Goal: Task Accomplishment & Management: Manage account settings

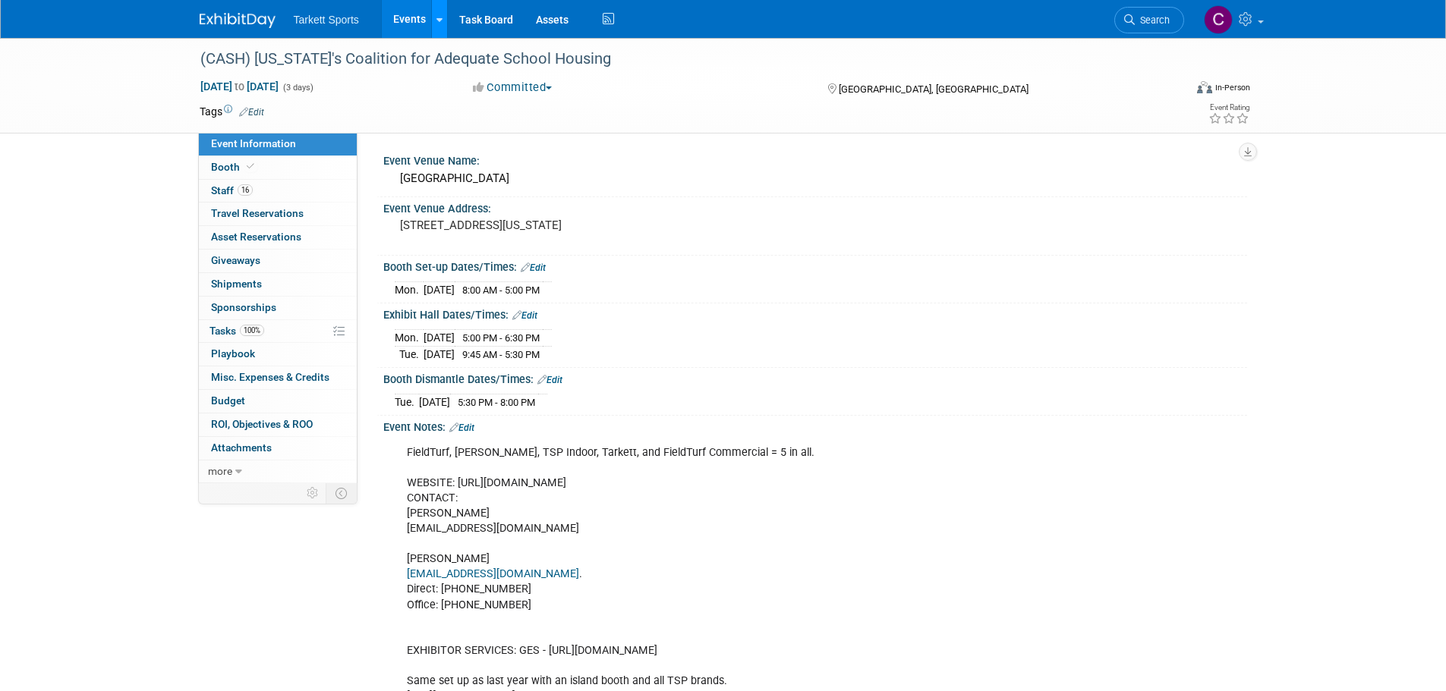
click at [436, 21] on icon at bounding box center [439, 20] width 6 height 10
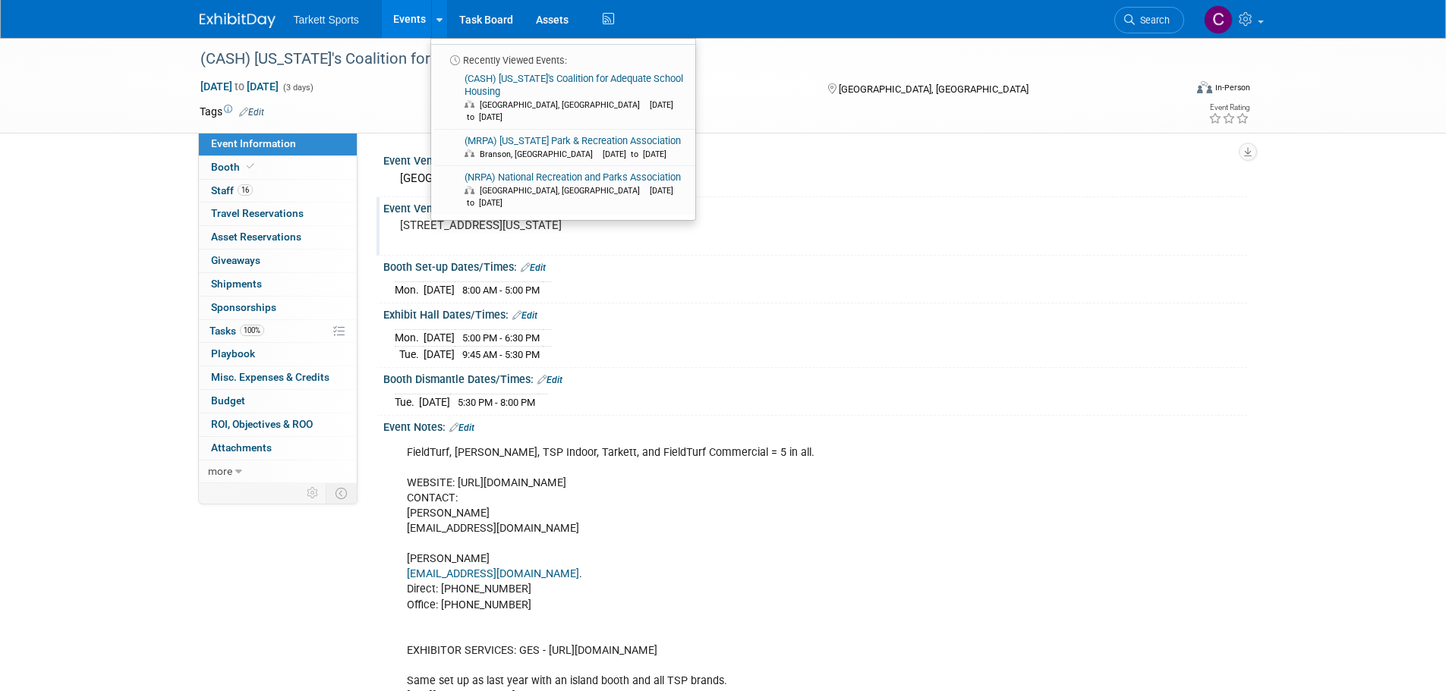
click at [921, 249] on div "Event Venue Address: [STREET_ADDRESS][US_STATE]" at bounding box center [811, 226] width 871 height 58
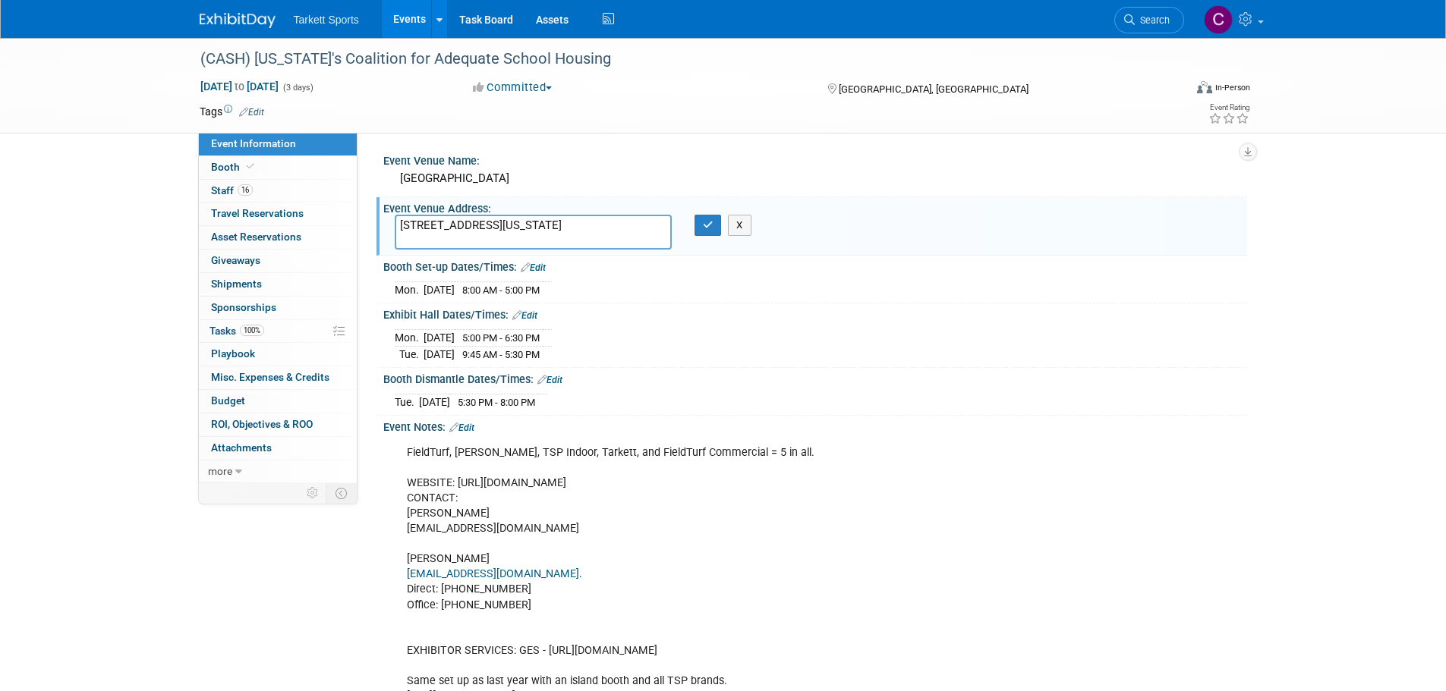
click at [395, 11] on link "Events" at bounding box center [409, 19] width 55 height 38
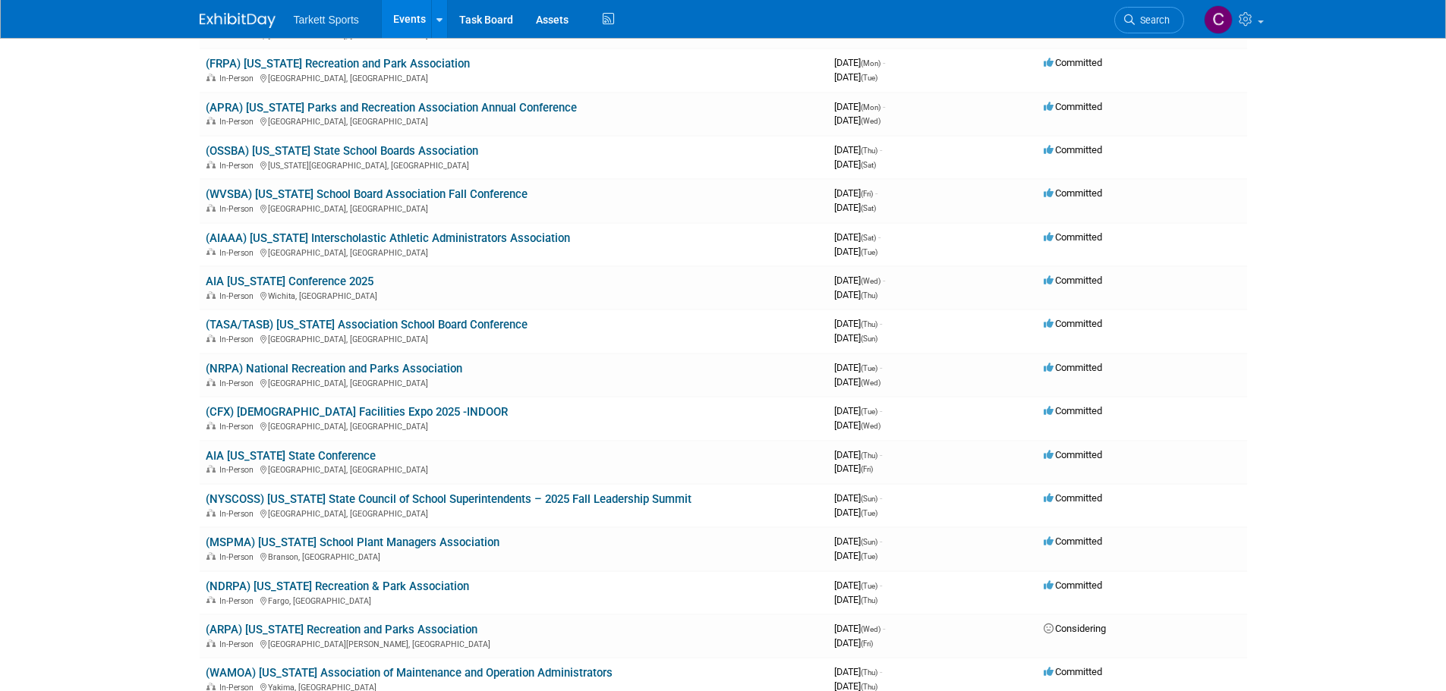
scroll to position [152, 0]
click at [279, 370] on link "(NRPA) National Recreation and Parks Association" at bounding box center [334, 368] width 257 height 14
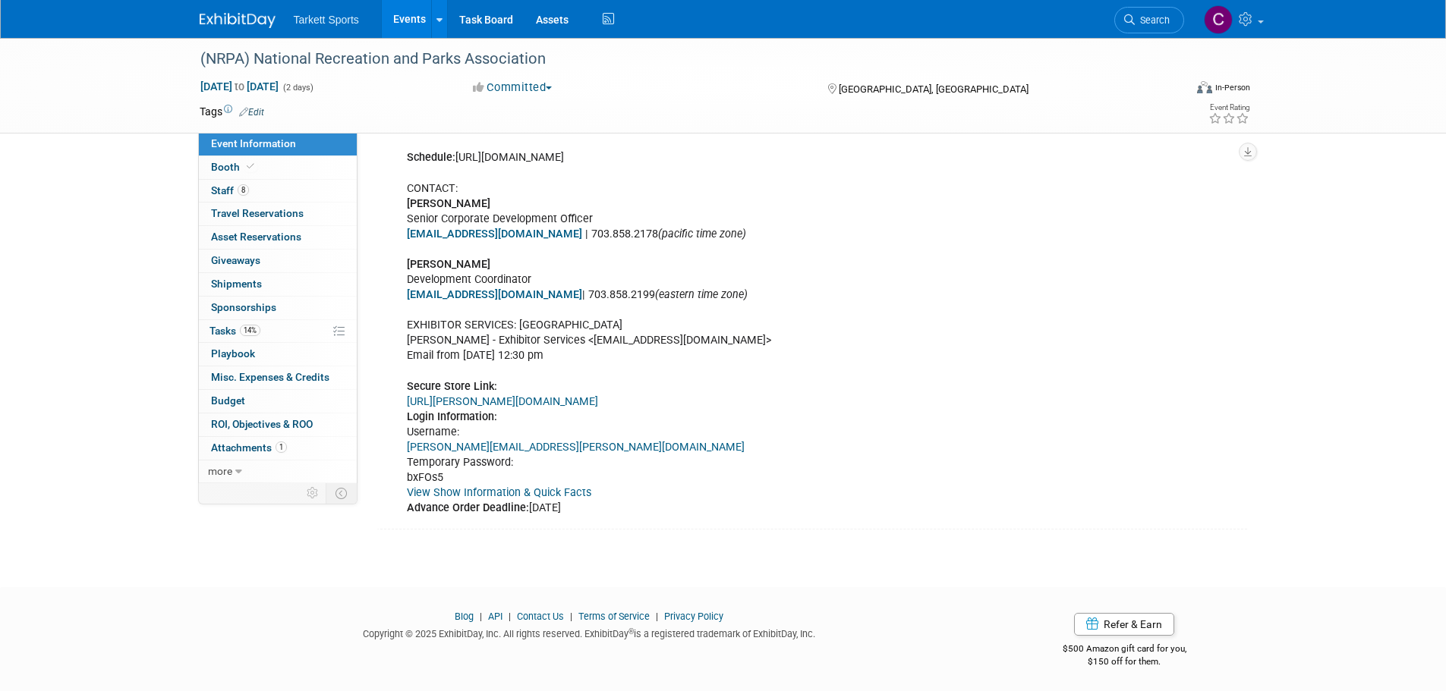
scroll to position [206, 0]
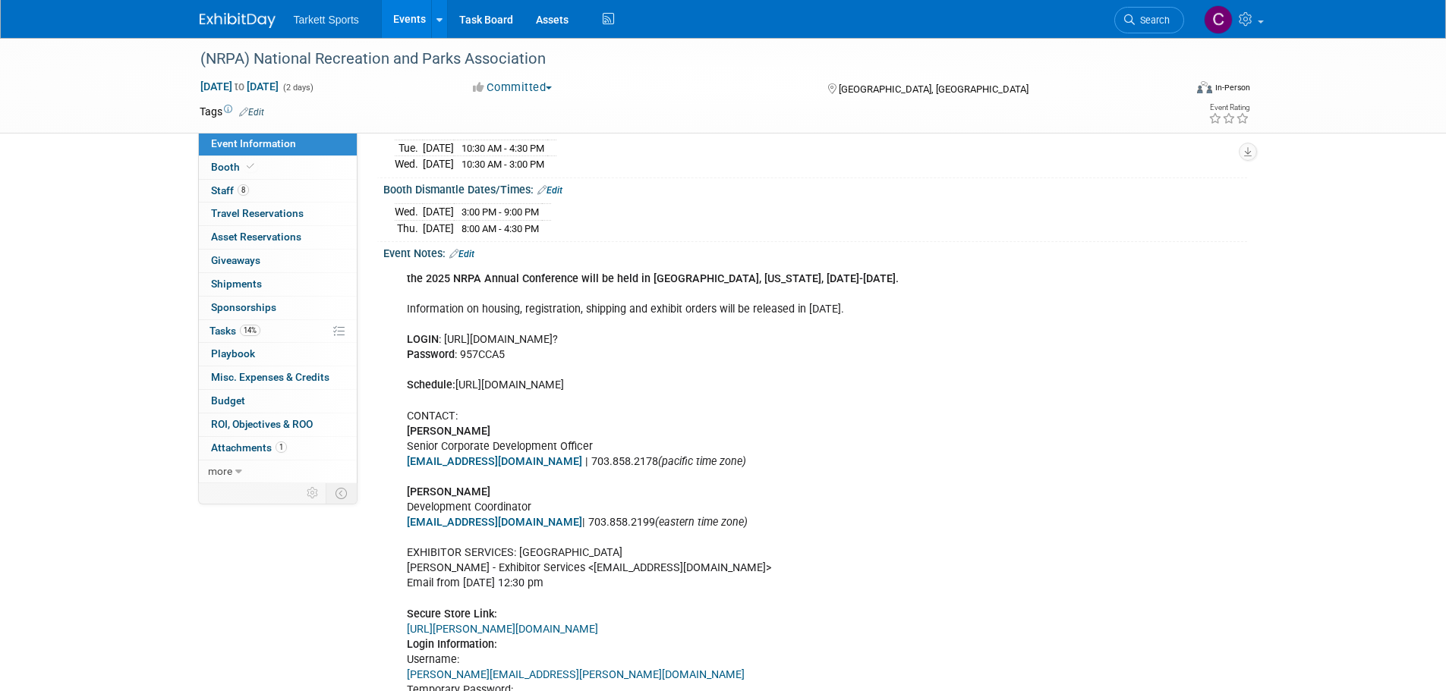
drag, startPoint x: 845, startPoint y: 332, endPoint x: 445, endPoint y: 335, distance: 400.7
click at [445, 335] on div "the 2025 NRPA Annual Conference will be held in Orlando, Florida, September 16-…" at bounding box center [738, 507] width 684 height 487
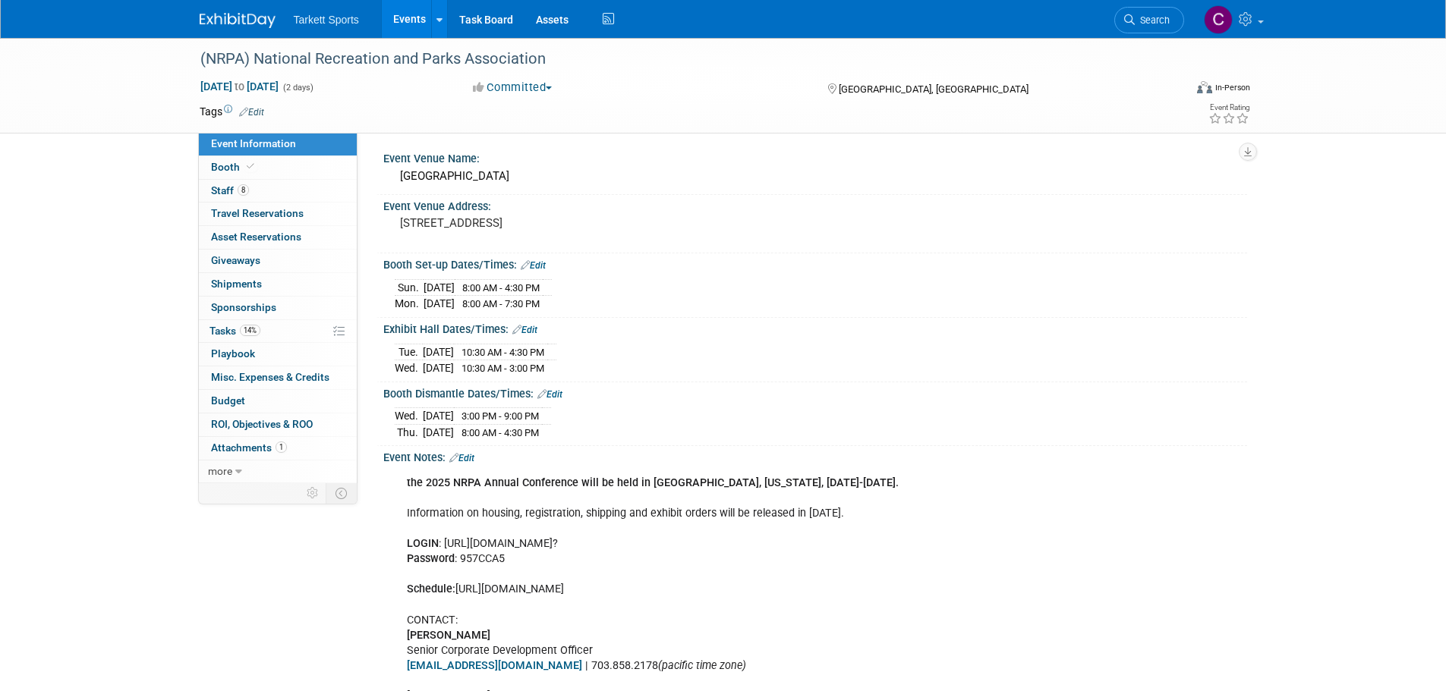
scroll to position [0, 0]
click at [516, 87] on button "Committed" at bounding box center [513, 88] width 90 height 16
click at [543, 109] on link "Committed" at bounding box center [528, 112] width 120 height 21
click at [220, 184] on link "8 Staff 8" at bounding box center [278, 191] width 158 height 23
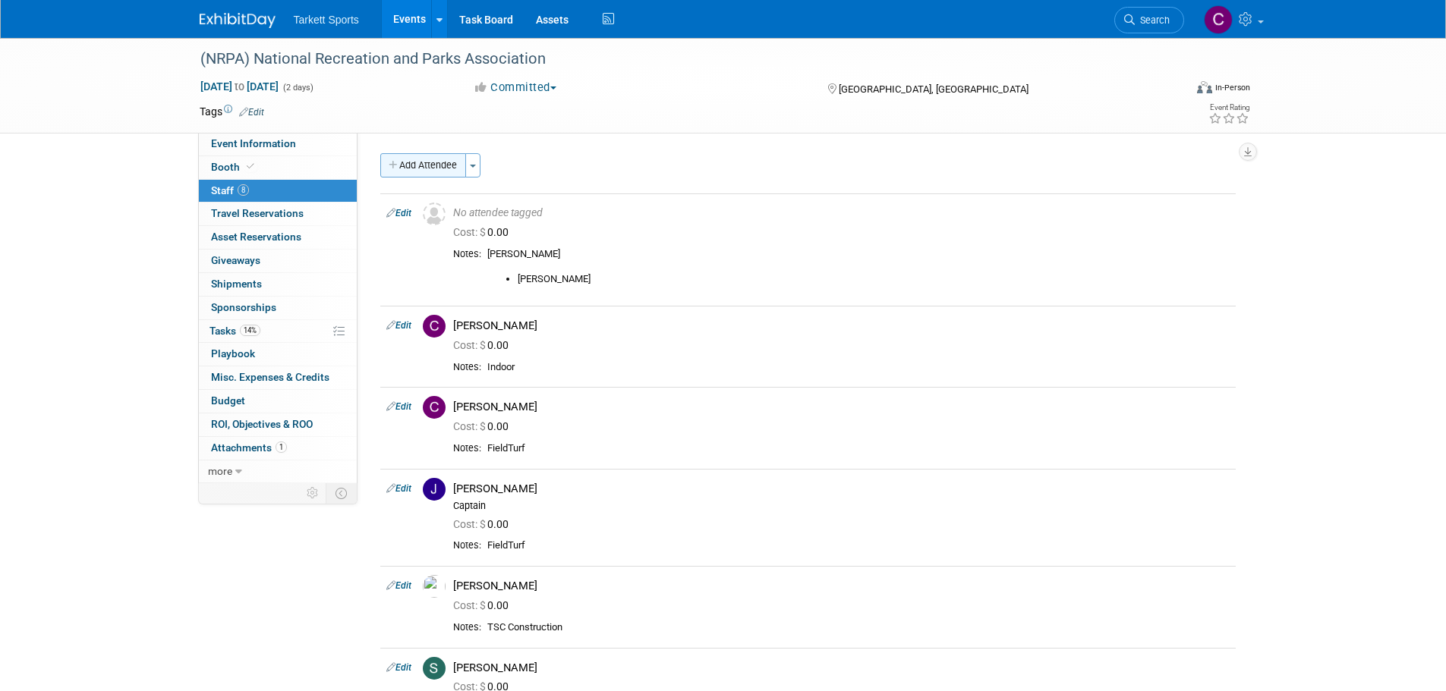
click at [436, 169] on button "Add Attendee" at bounding box center [423, 165] width 86 height 24
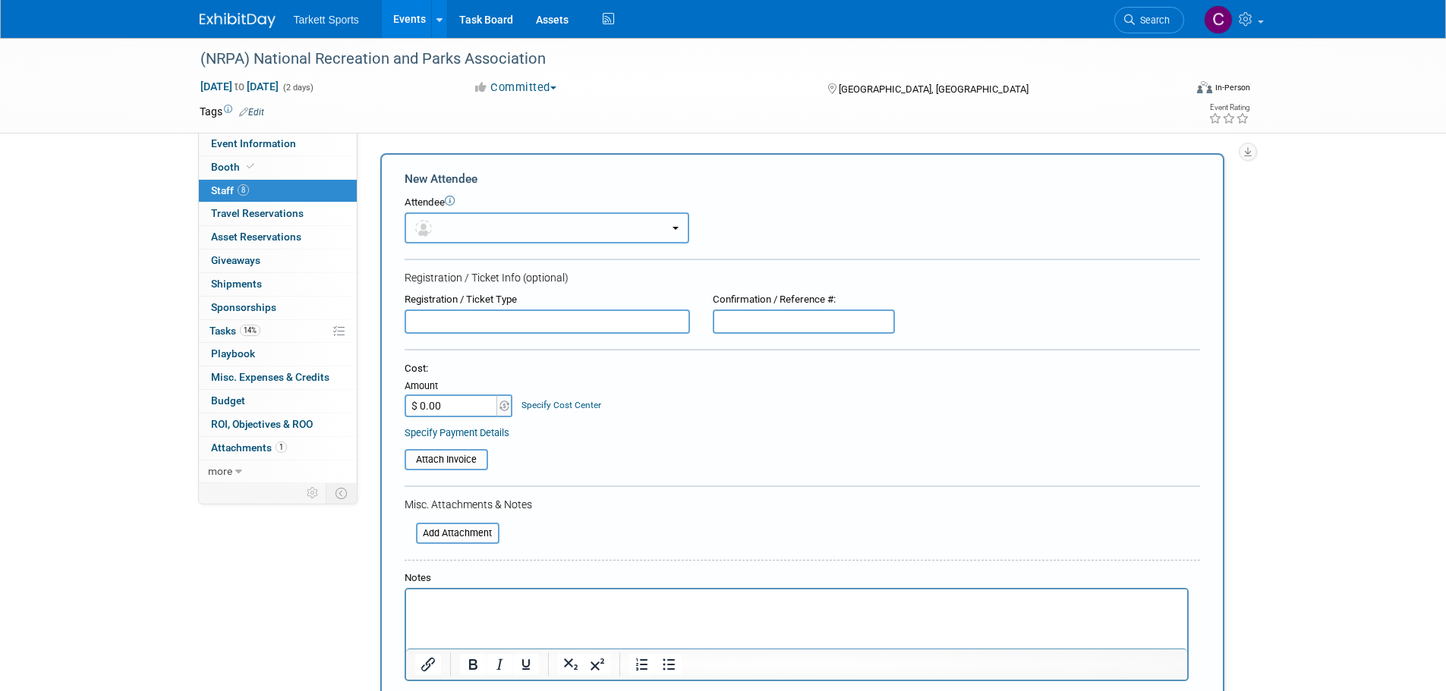
click at [452, 228] on button "button" at bounding box center [547, 228] width 285 height 31
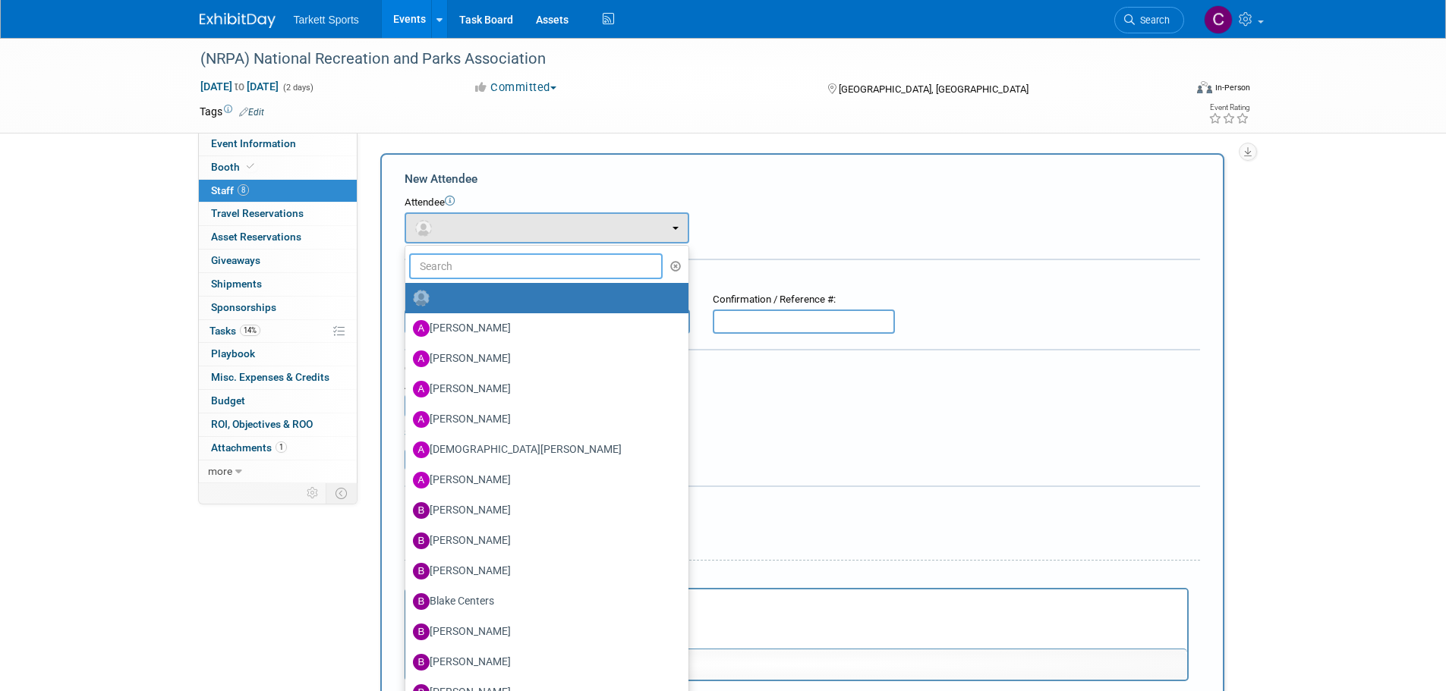
click at [466, 266] on input "text" at bounding box center [536, 266] width 254 height 26
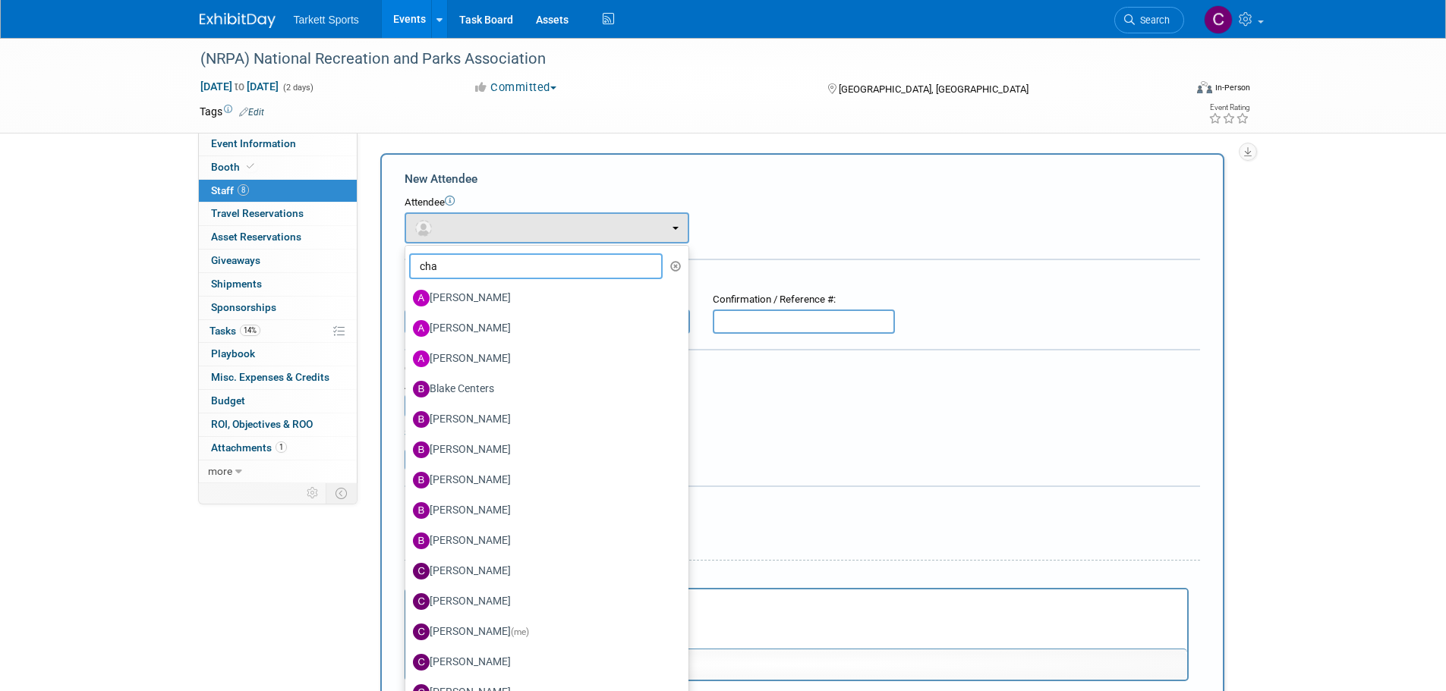
type input "char"
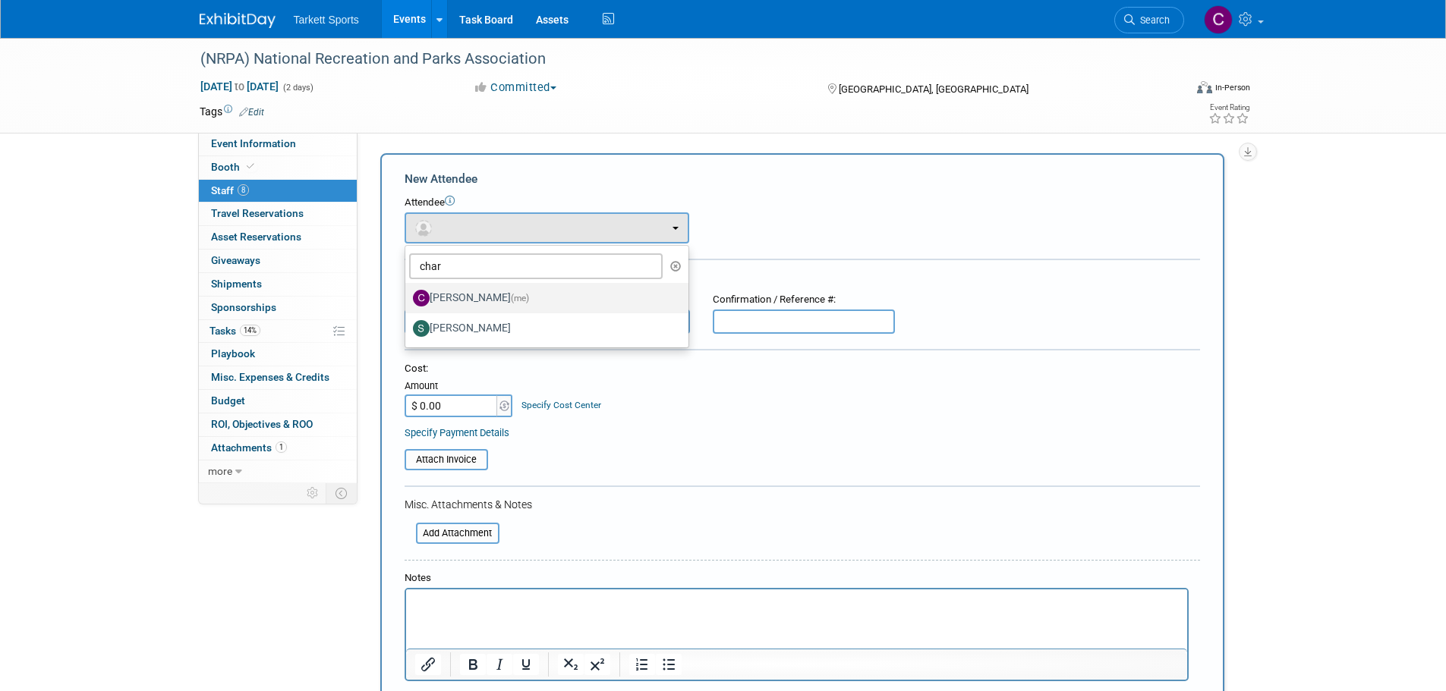
click at [480, 300] on label "Charles Colletti (me)" at bounding box center [543, 298] width 260 height 24
click at [408, 300] on input "Charles Colletti (me)" at bounding box center [403, 296] width 10 height 10
select select "69ace250-a764-46e2-9d8f-b2dfa9b75627"
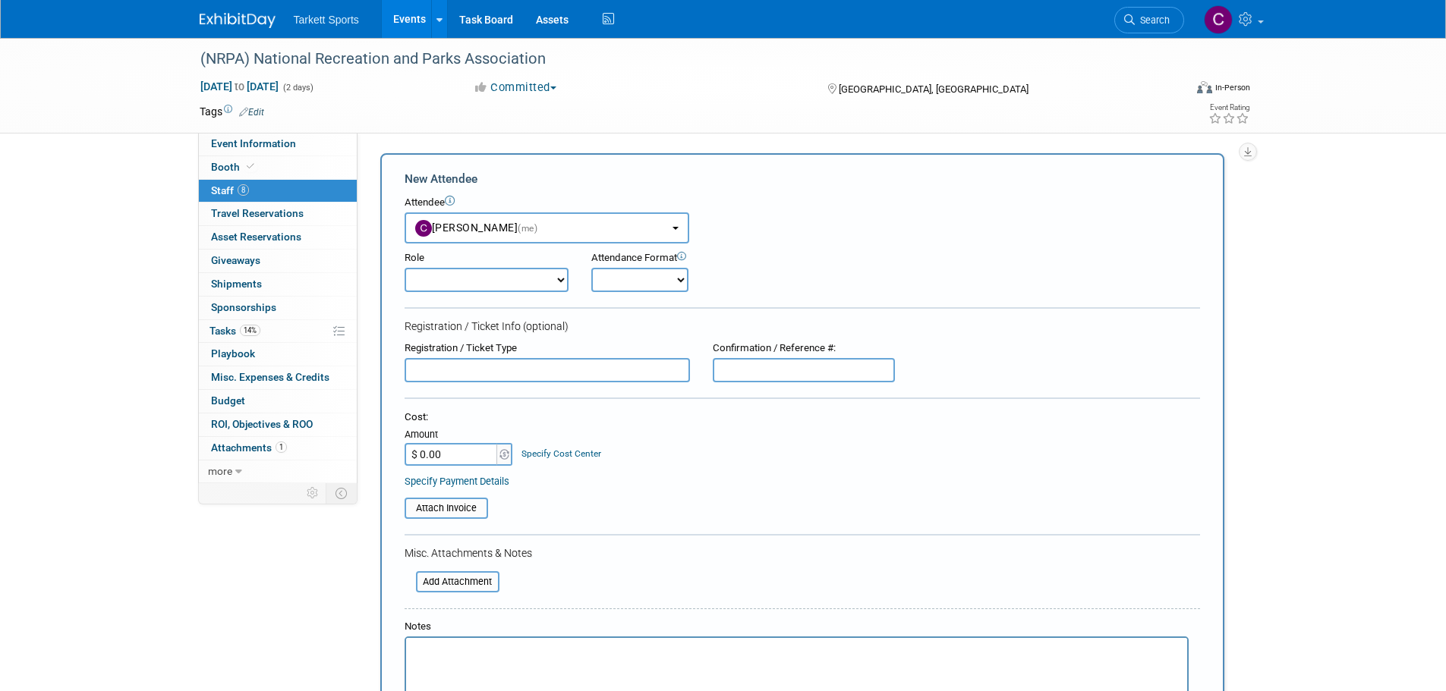
click at [551, 285] on select "Captain Demonstrator Event Staff Host Marketing Staff Planner Presenter" at bounding box center [487, 280] width 164 height 24
select select "200"
click at [405, 268] on select "Captain Demonstrator Event Staff Host Marketing Staff Planner Presenter" at bounding box center [487, 280] width 164 height 24
click at [632, 282] on select "Onsite Remote" at bounding box center [639, 280] width 97 height 24
select select "1"
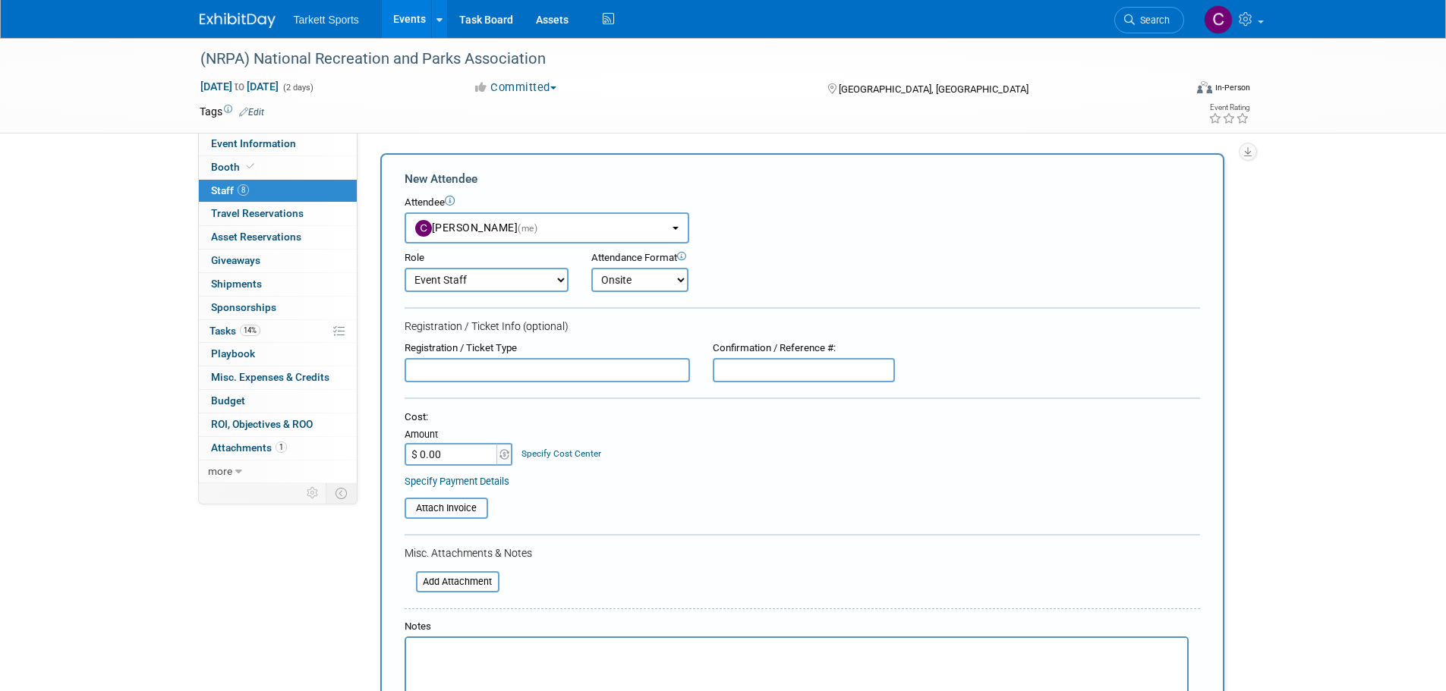
click at [591, 268] on select "Onsite Remote" at bounding box center [639, 280] width 97 height 24
click at [493, 373] on input "text" at bounding box center [547, 370] width 285 height 24
click at [684, 435] on div "Cost: Amount $ 0.00 Specify Cost Center Cost Center -- Not Specified --" at bounding box center [802, 438] width 795 height 55
